Goal: Transaction & Acquisition: Purchase product/service

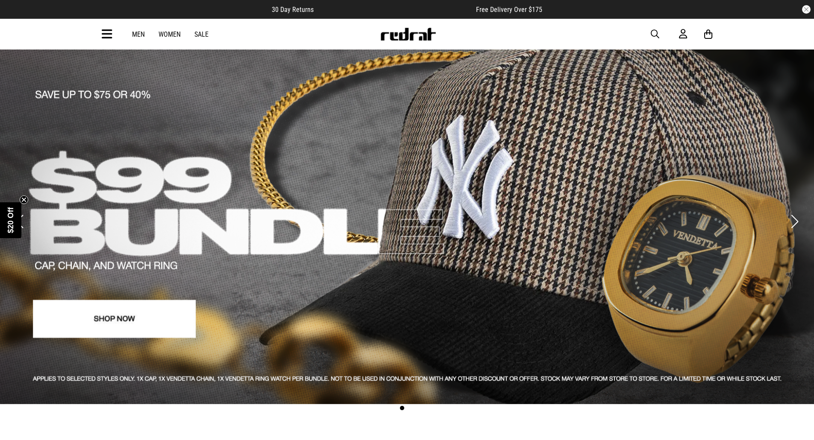
drag, startPoint x: 27, startPoint y: 288, endPoint x: 111, endPoint y: 92, distance: 213.7
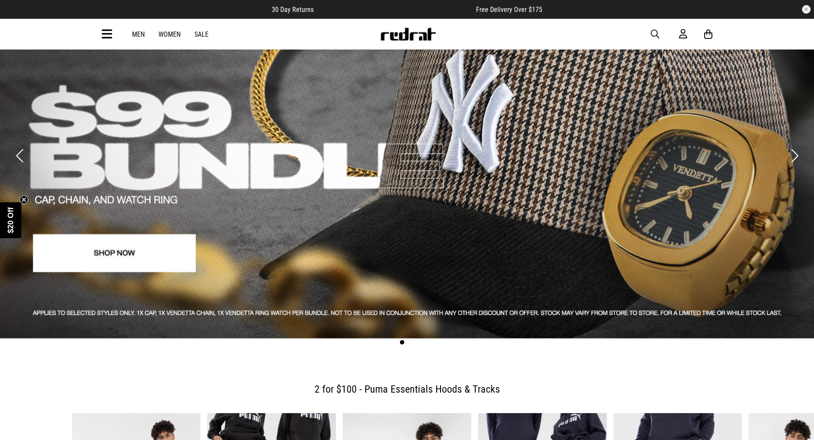
scroll to position [214, 0]
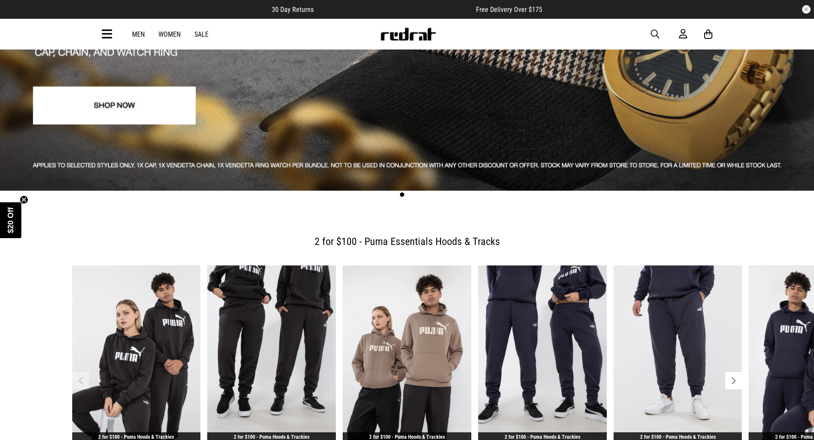
click at [138, 37] on link "Men" at bounding box center [138, 34] width 13 height 8
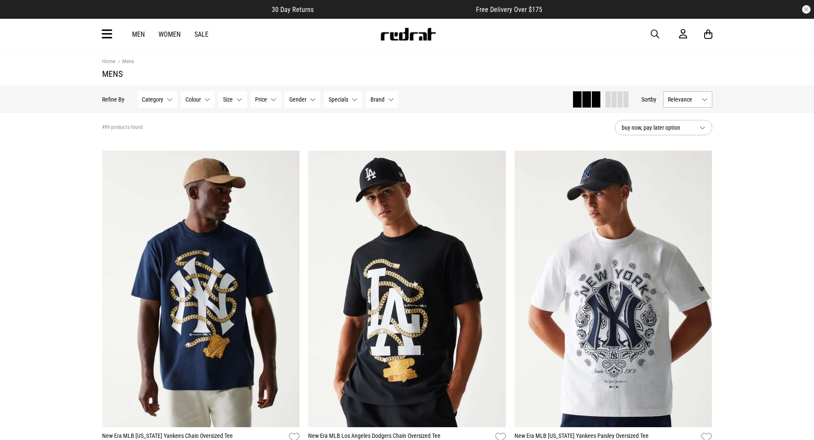
click at [240, 102] on button "Size None selected" at bounding box center [232, 99] width 29 height 16
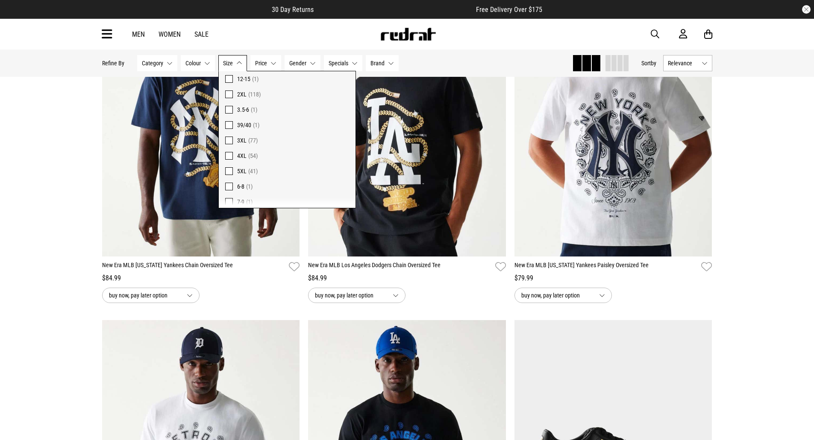
scroll to position [315, 0]
click at [226, 177] on span at bounding box center [229, 176] width 8 height 8
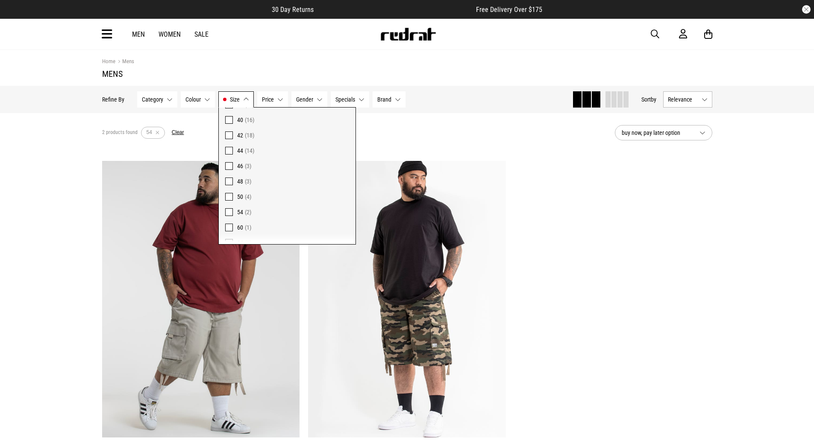
click at [436, 130] on div "2 products found Active Filters 54 Clear" at bounding box center [355, 133] width 506 height 26
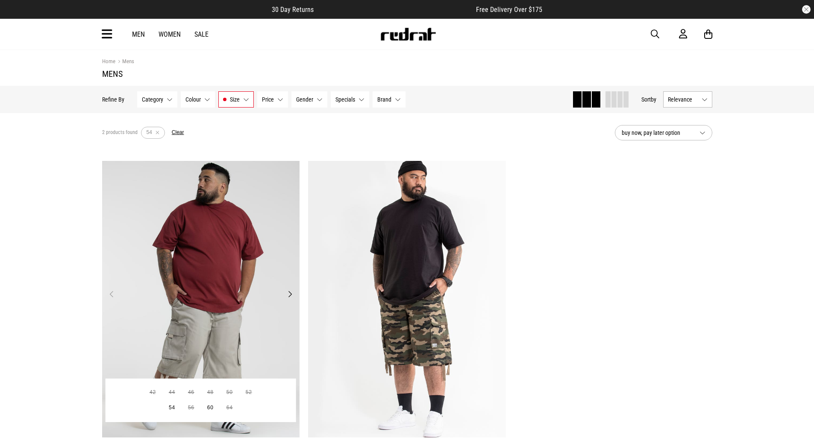
click at [214, 228] on img at bounding box center [201, 299] width 198 height 277
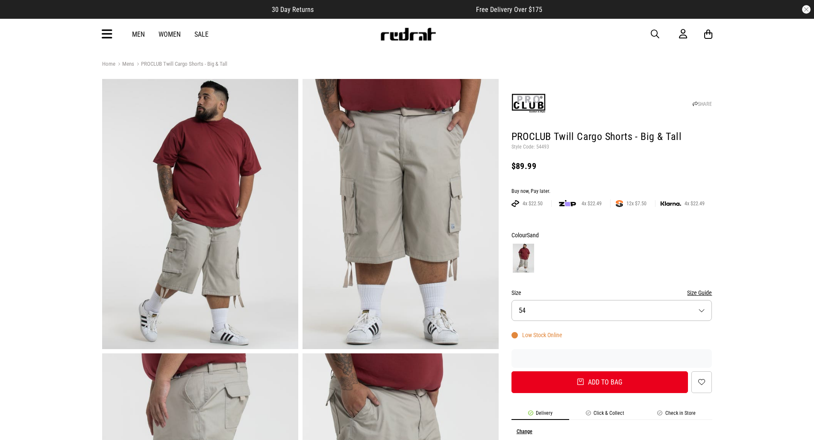
click at [275, 261] on img at bounding box center [200, 214] width 196 height 270
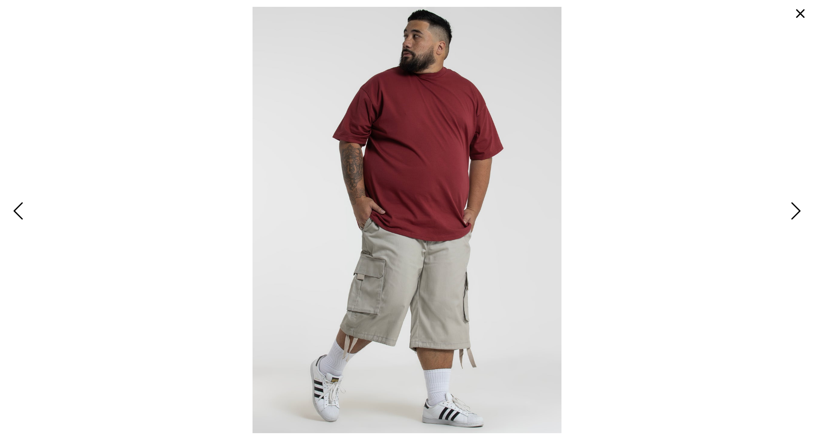
click at [794, 217] on span "Next" at bounding box center [794, 211] width 13 height 25
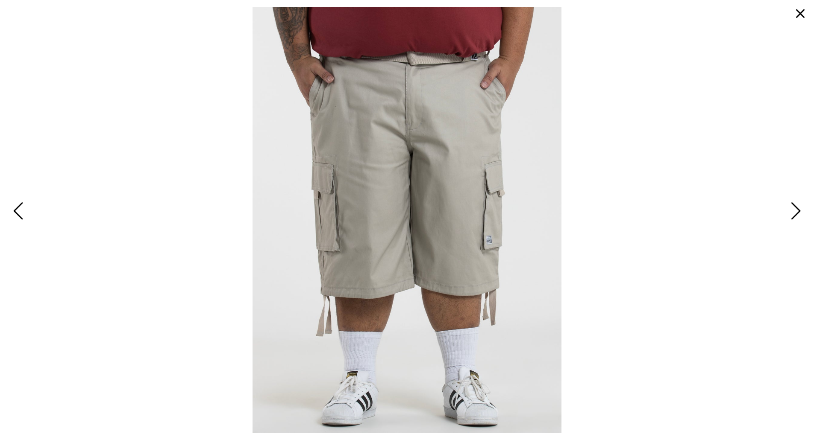
click at [788, 217] on span "Next" at bounding box center [794, 211] width 13 height 25
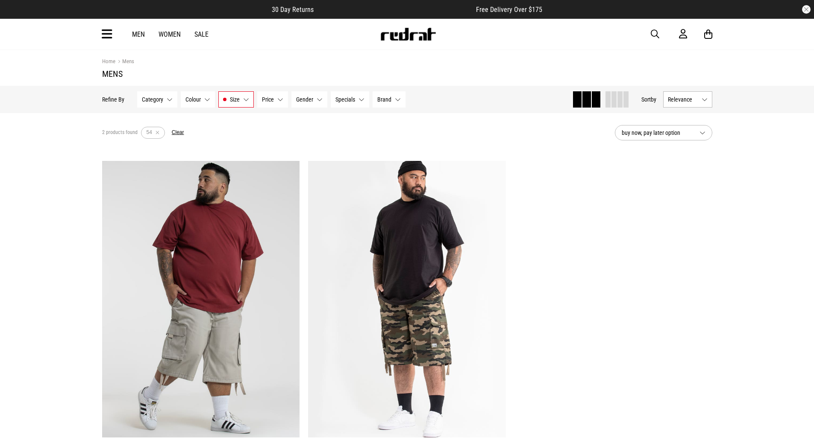
click at [142, 34] on link "Men" at bounding box center [138, 34] width 13 height 8
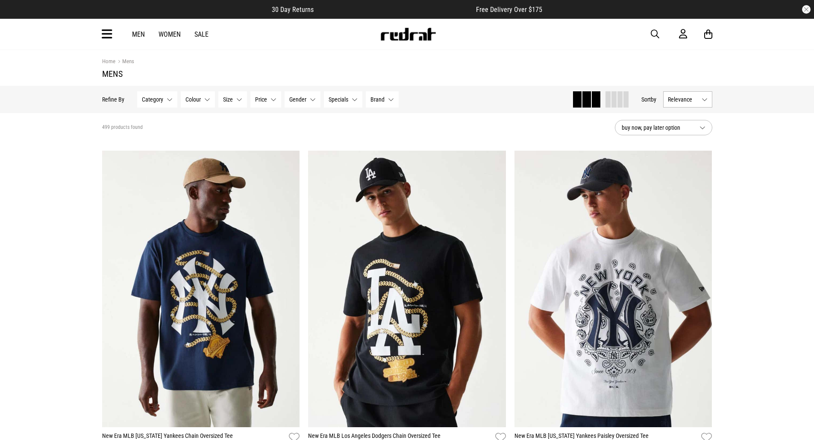
click at [107, 32] on icon at bounding box center [107, 34] width 11 height 14
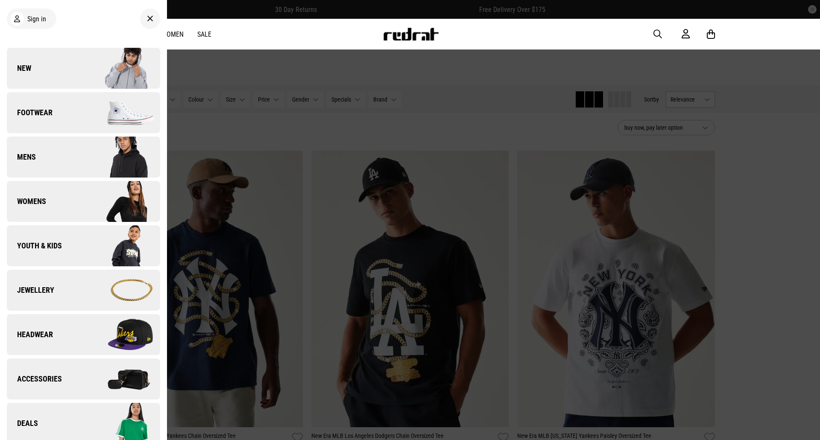
click at [74, 111] on link "Footwear" at bounding box center [83, 112] width 153 height 41
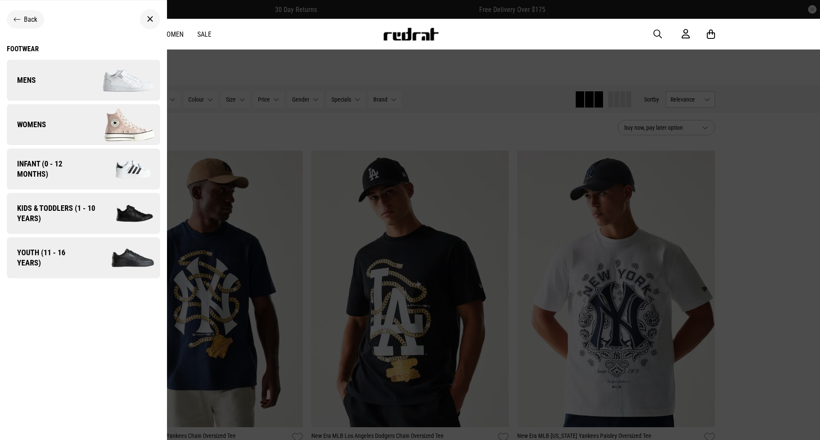
click at [72, 262] on span "Youth (11 - 16 years)" at bounding box center [47, 258] width 80 height 20
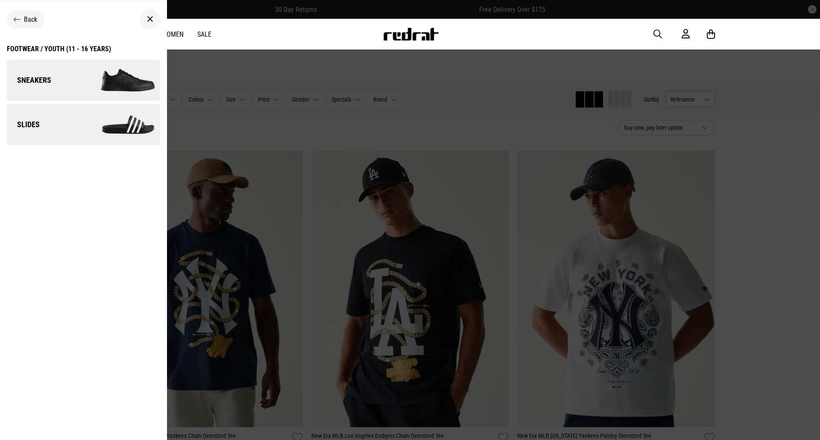
click at [67, 80] on link "Sneakers" at bounding box center [83, 80] width 153 height 41
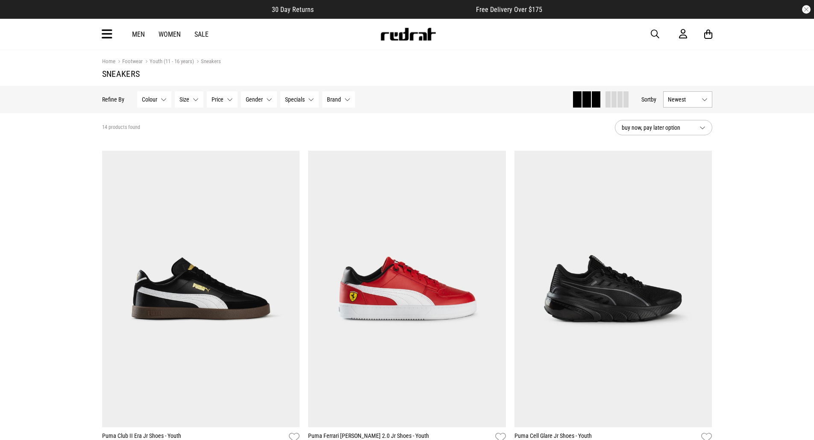
drag, startPoint x: 646, startPoint y: 299, endPoint x: 598, endPoint y: 85, distance: 219.8
click at [199, 100] on button "Size None selected" at bounding box center [189, 99] width 29 height 16
click at [269, 100] on button "Gender None selected" at bounding box center [259, 99] width 36 height 16
click at [135, 34] on link "Men" at bounding box center [138, 34] width 13 height 8
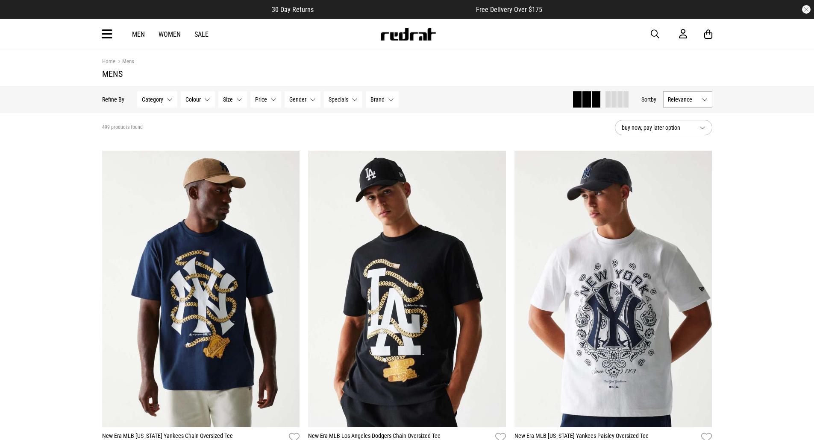
click at [141, 32] on link "Men" at bounding box center [138, 34] width 13 height 8
click at [238, 98] on button "Size None selected" at bounding box center [232, 99] width 29 height 16
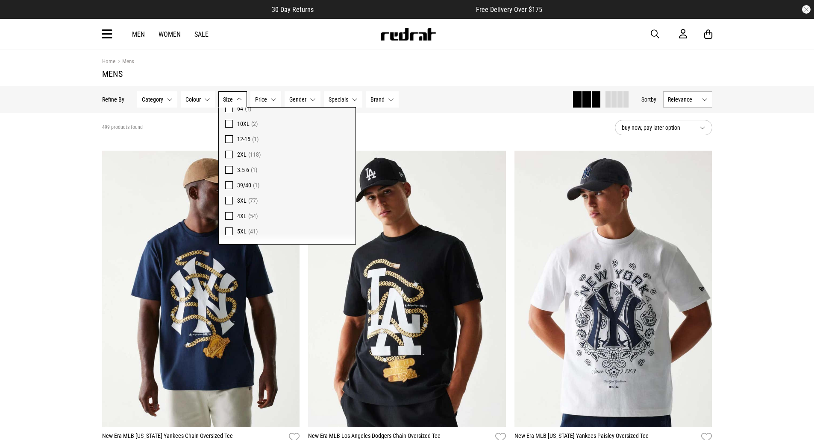
scroll to position [470, 0]
click at [237, 133] on span "2XL" at bounding box center [241, 134] width 9 height 7
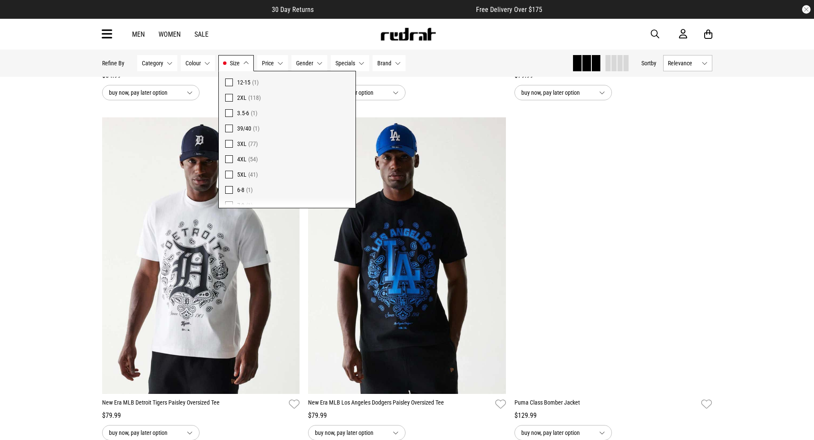
scroll to position [394, 0]
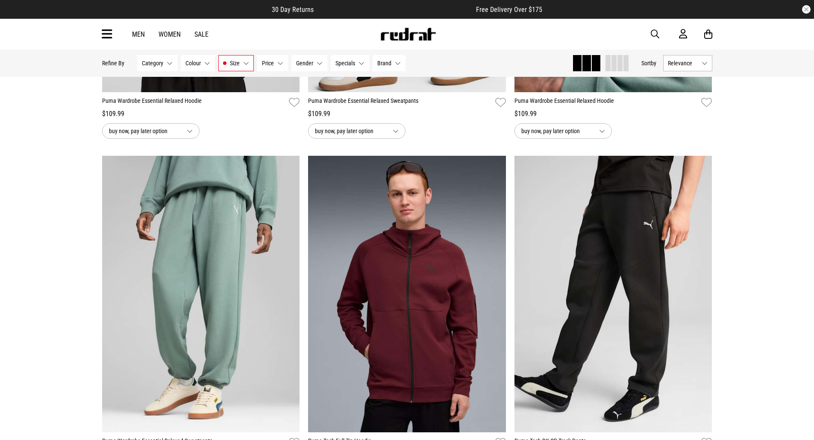
scroll to position [0, 0]
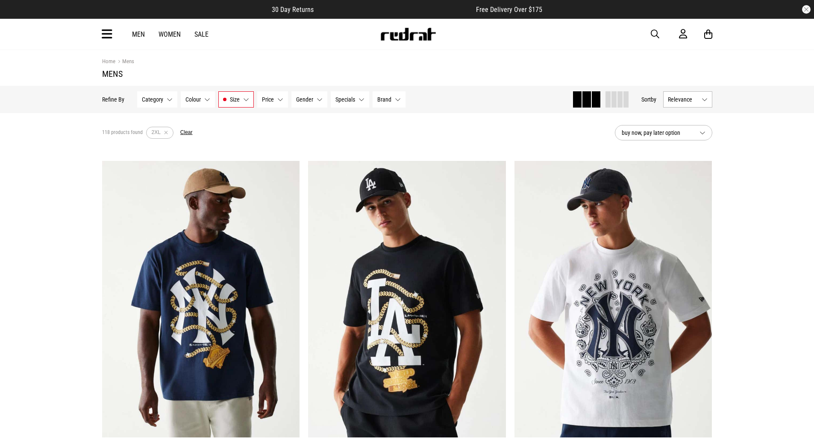
drag, startPoint x: 69, startPoint y: 329, endPoint x: 152, endPoint y: 69, distance: 273.5
click at [165, 100] on button "Category None selected" at bounding box center [157, 99] width 40 height 16
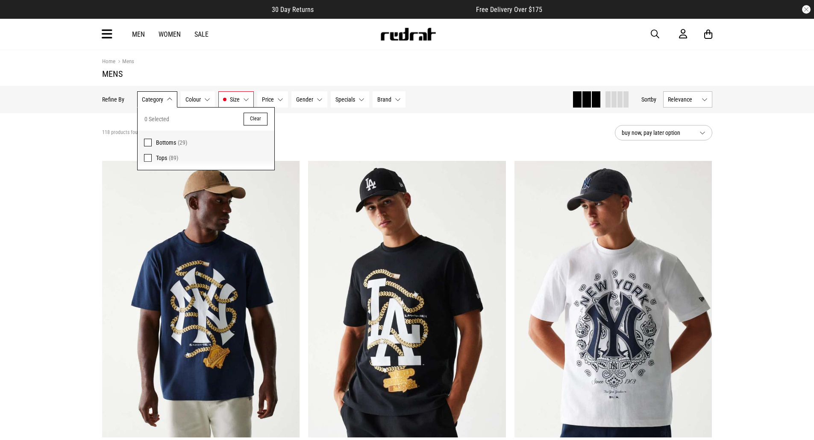
click at [168, 161] on span "Tops (89)" at bounding box center [212, 158] width 112 height 10
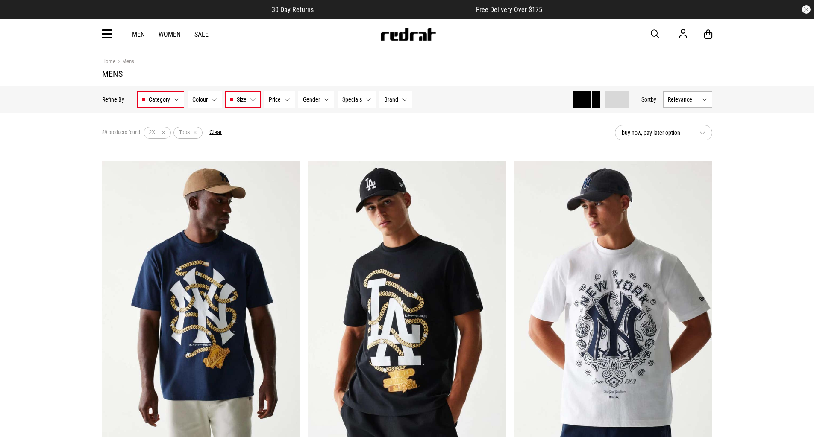
click at [286, 102] on button "Price None selected" at bounding box center [279, 99] width 31 height 16
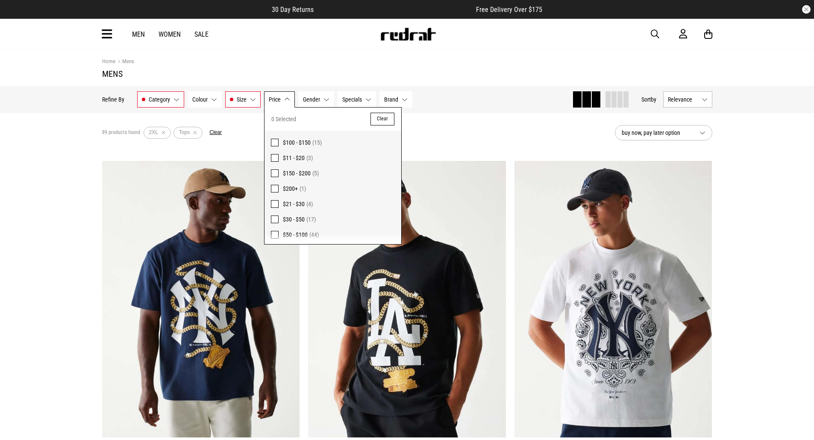
scroll to position [2, 0]
click at [310, 234] on span "(44)" at bounding box center [313, 232] width 9 height 7
click at [321, 105] on button "Gender None selected" at bounding box center [323, 99] width 36 height 16
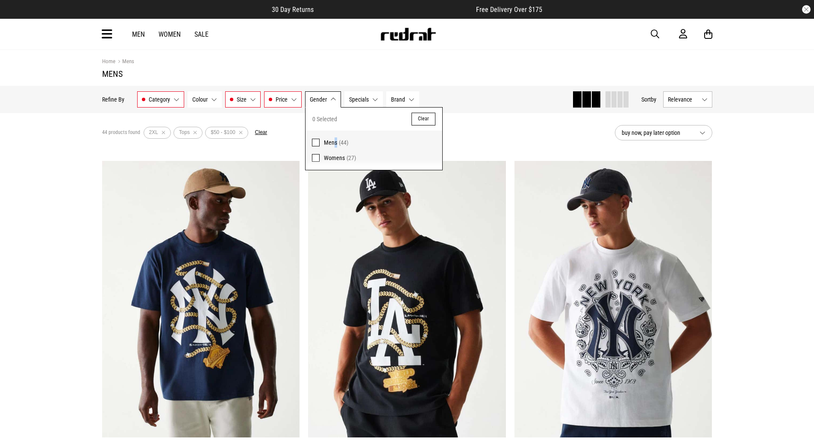
click at [334, 143] on span "Mens" at bounding box center [330, 142] width 13 height 7
click at [328, 143] on span "Mens" at bounding box center [330, 142] width 13 height 7
click at [0, 108] on section "Hide Refine s Refine By Filters Category Tops Category 1 Selected Clear Bottoms…" at bounding box center [407, 99] width 814 height 27
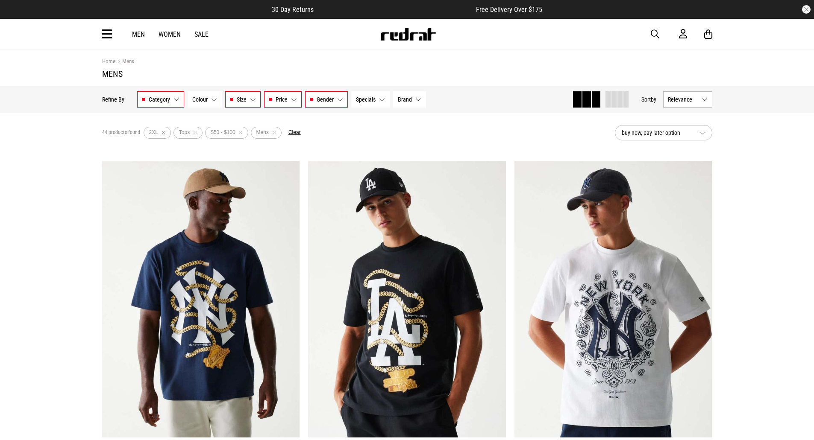
click at [212, 96] on button "Colour None selected" at bounding box center [204, 99] width 34 height 16
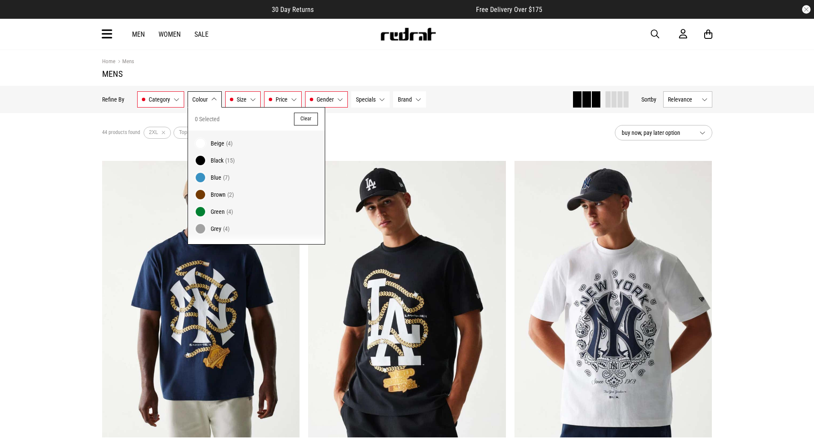
click at [375, 100] on span "Specials" at bounding box center [366, 99] width 20 height 7
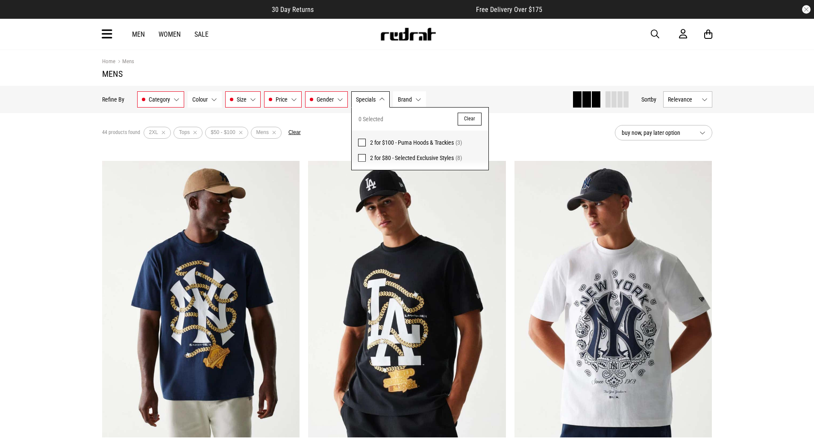
click at [375, 97] on span "Specials" at bounding box center [366, 99] width 20 height 7
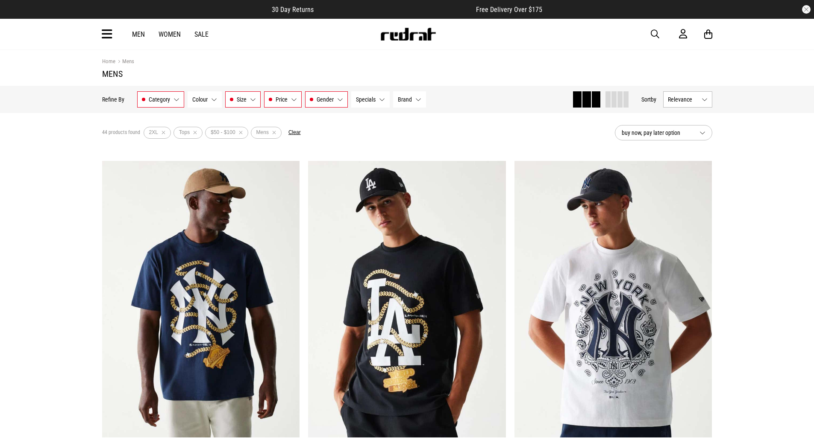
click at [416, 96] on button "Brand None selected" at bounding box center [409, 99] width 33 height 16
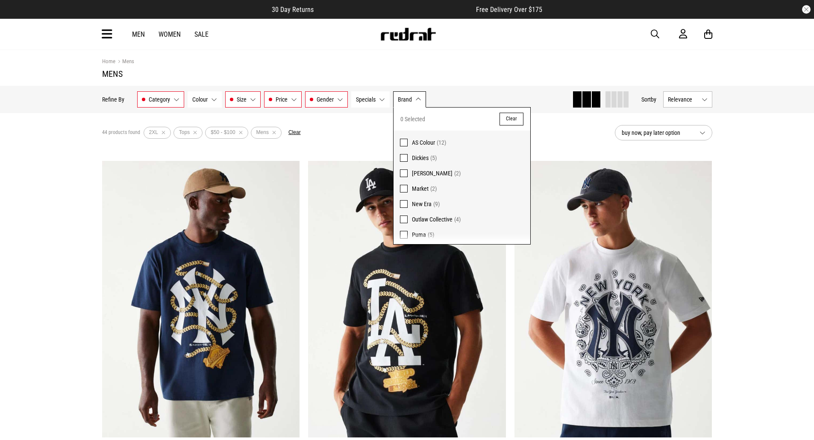
click at [414, 95] on button "Brand None selected" at bounding box center [409, 99] width 33 height 16
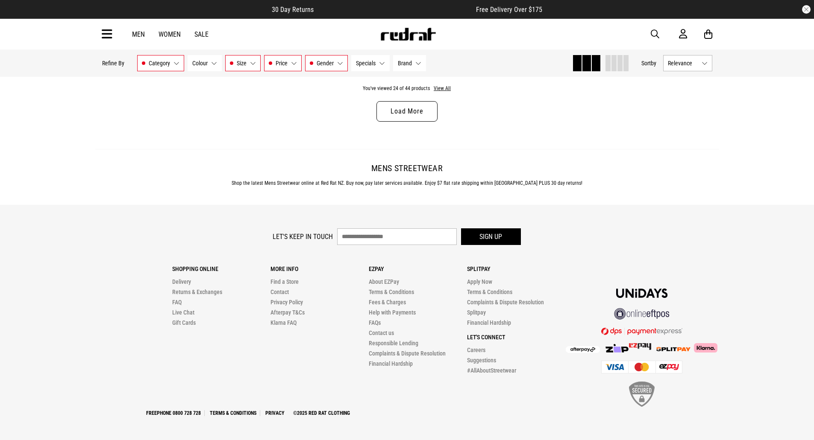
click at [401, 116] on link "Load More" at bounding box center [406, 111] width 61 height 20
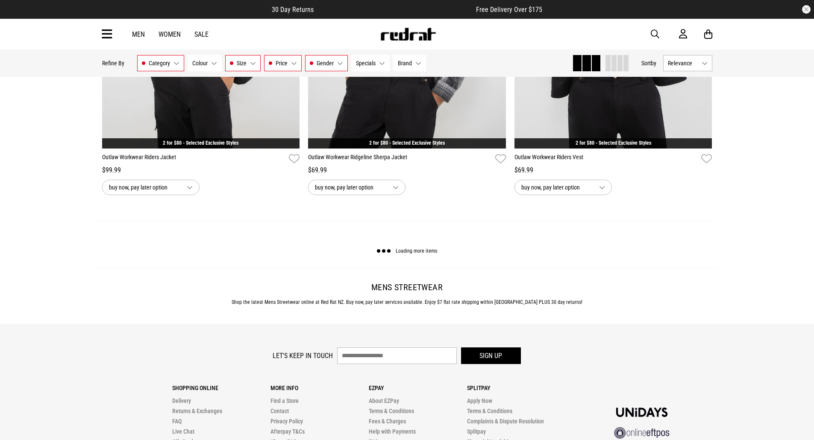
scroll to position [2624, 0]
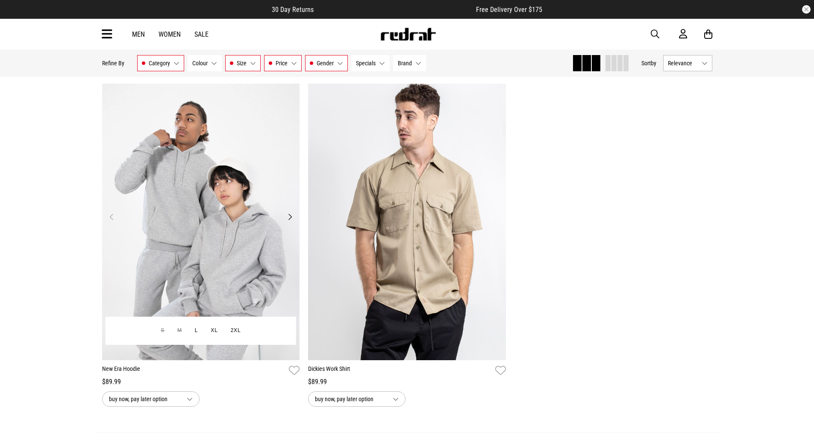
scroll to position [4845, 0]
